Goal: Task Accomplishment & Management: Manage account settings

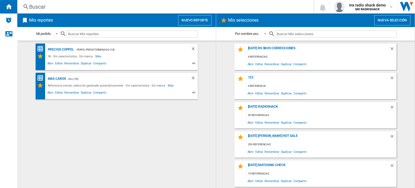
click at [198, 14] on div "Mis reportes Nuevo reporte" at bounding box center [116, 19] width 198 height 13
click at [386, 1] on button "mx radio shack demo MX RADIOSHACK" at bounding box center [363, 6] width 68 height 13
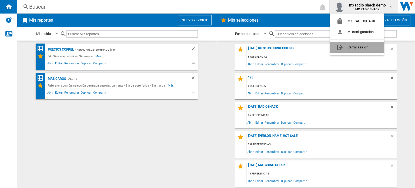
click at [363, 49] on button "Cerrar sesión" at bounding box center [357, 47] width 54 height 11
